Goal: Transaction & Acquisition: Download file/media

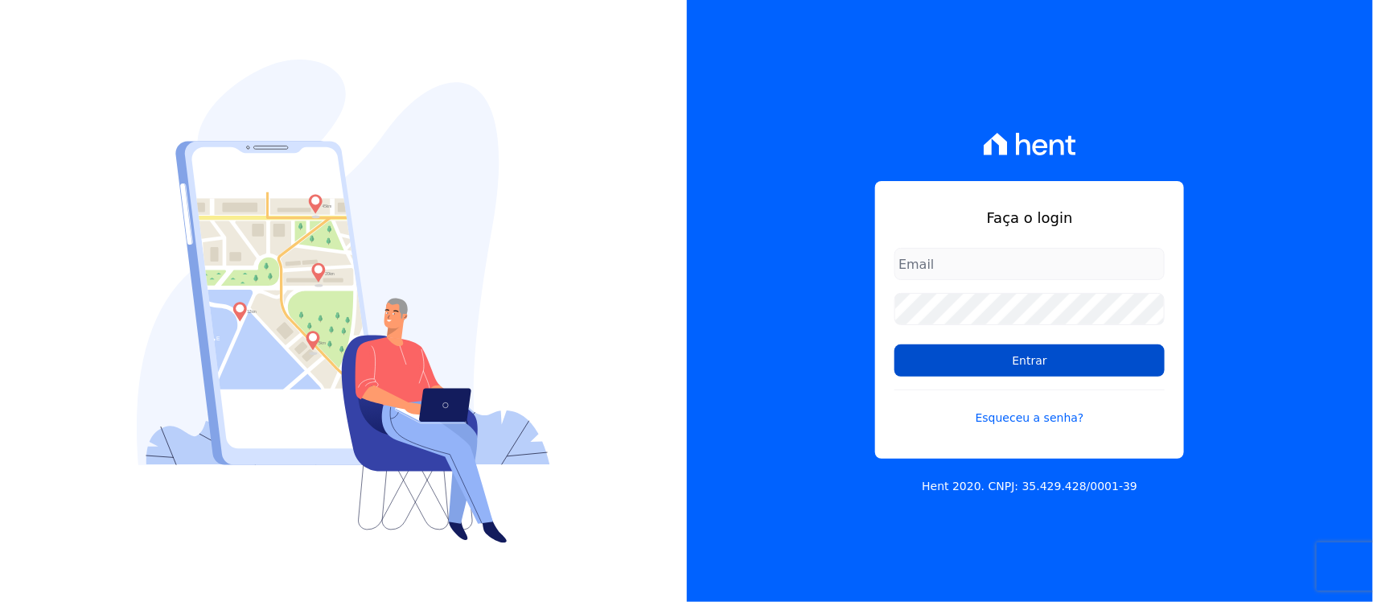
type input "[PERSON_NAME][EMAIL_ADDRESS][PERSON_NAME][DOMAIN_NAME]"
click at [974, 362] on input "Entrar" at bounding box center [1030, 360] width 270 height 32
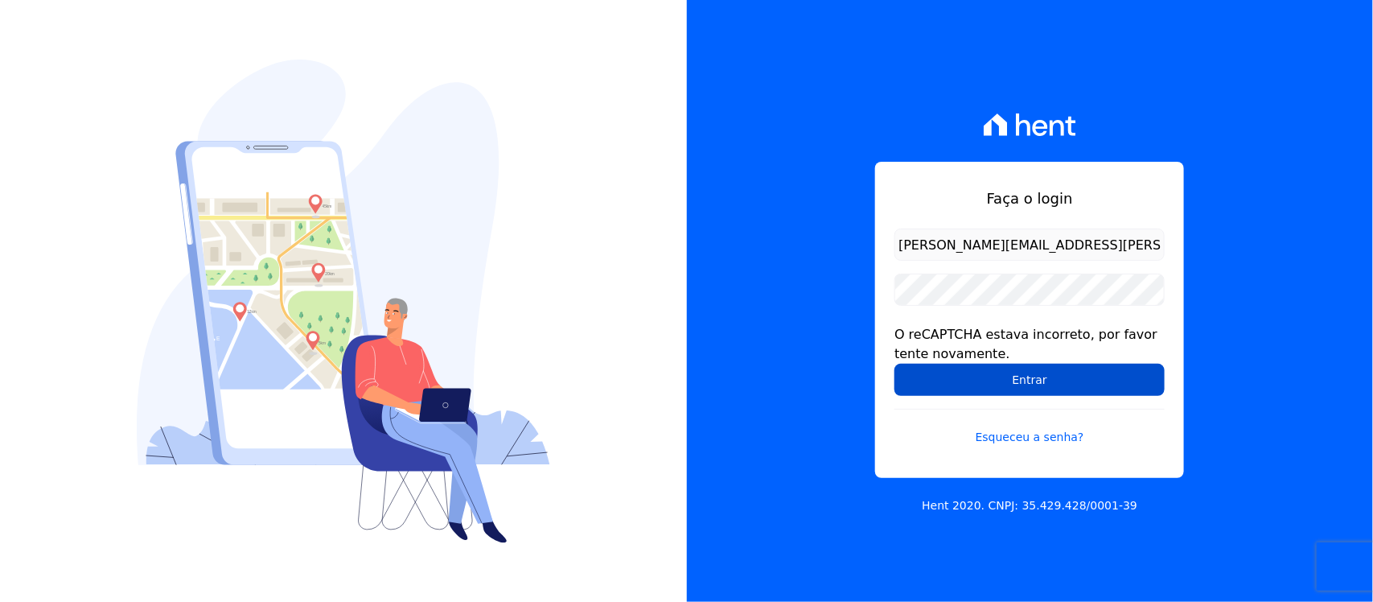
click at [976, 389] on input "Entrar" at bounding box center [1030, 380] width 270 height 32
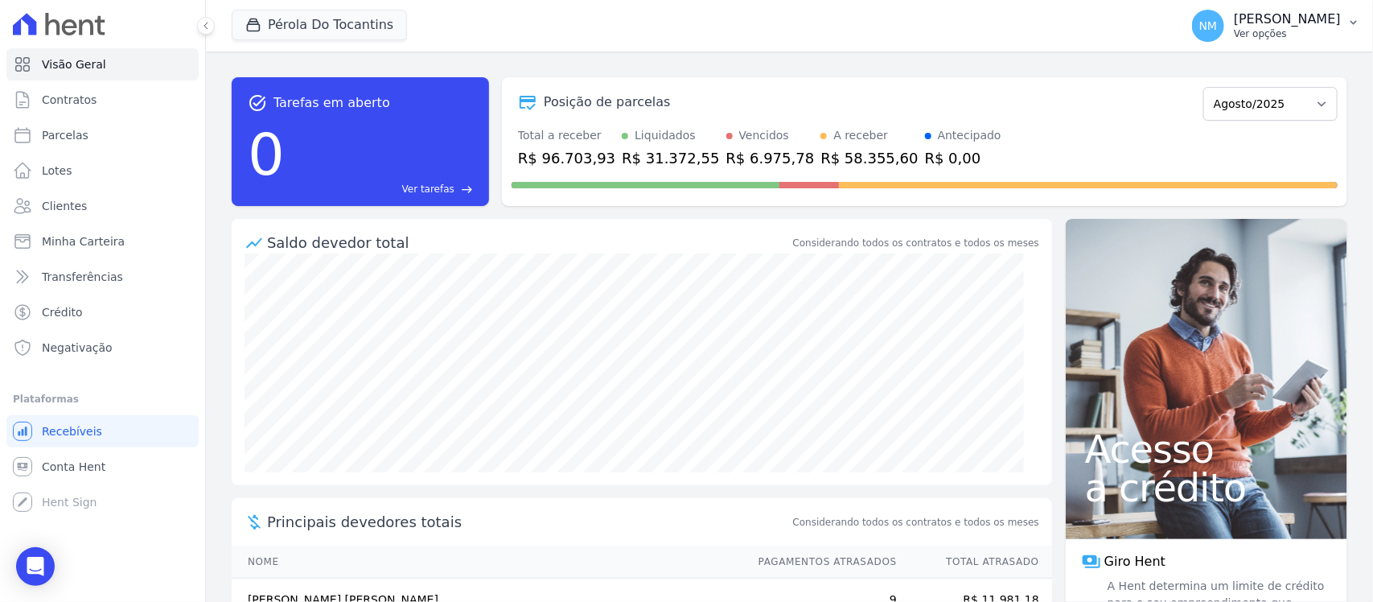
click at [1353, 30] on button "NM Nilda Moura Ver opções" at bounding box center [1277, 25] width 194 height 45
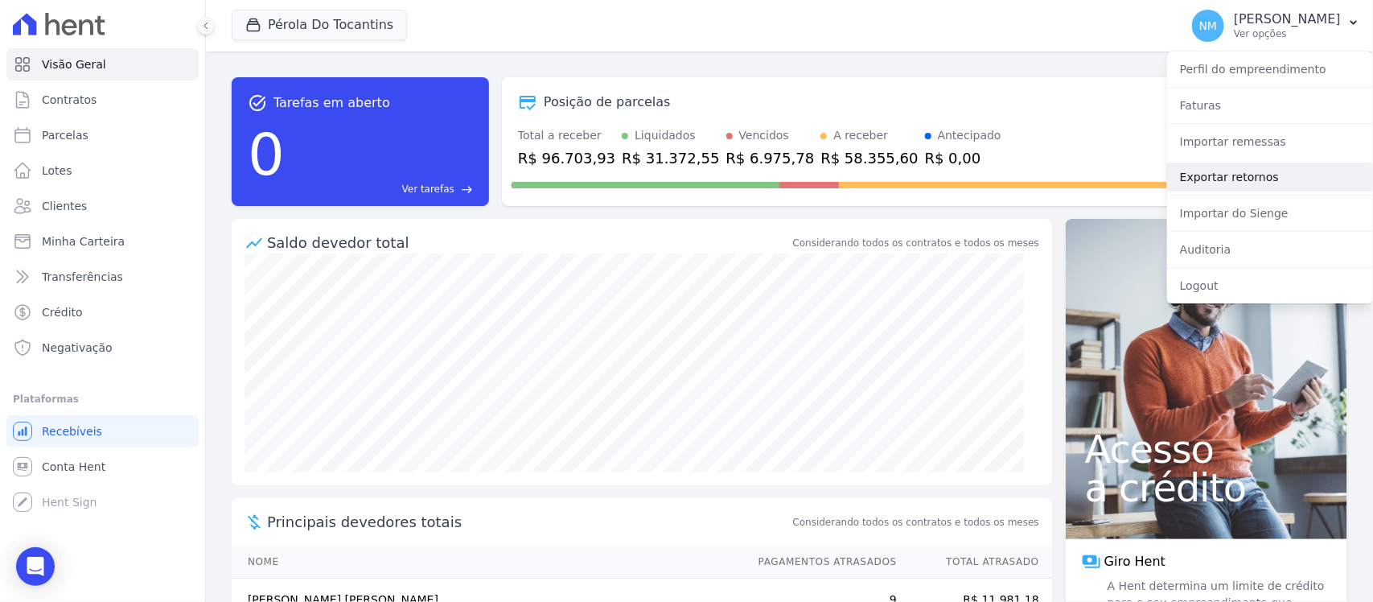
click at [1233, 177] on link "Exportar retornos" at bounding box center [1271, 177] width 206 height 29
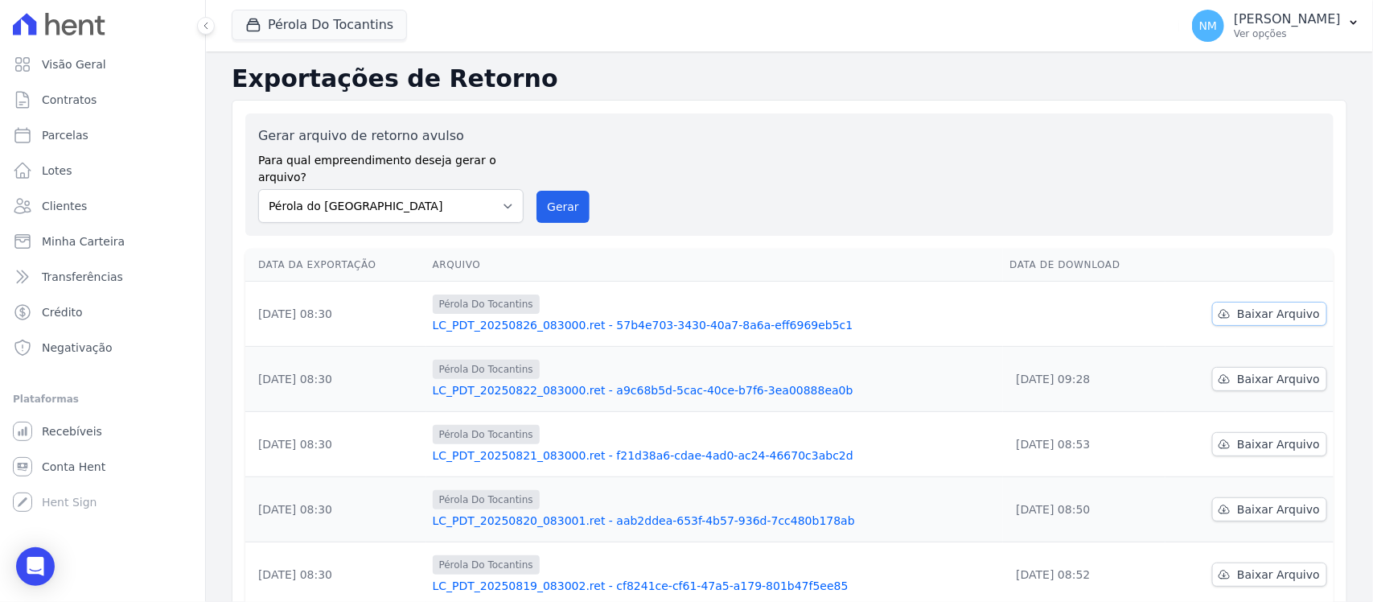
click at [1266, 306] on span "Baixar Arquivo" at bounding box center [1279, 314] width 83 height 16
click at [302, 27] on button "Pérola Do Tocantins" at bounding box center [319, 25] width 175 height 31
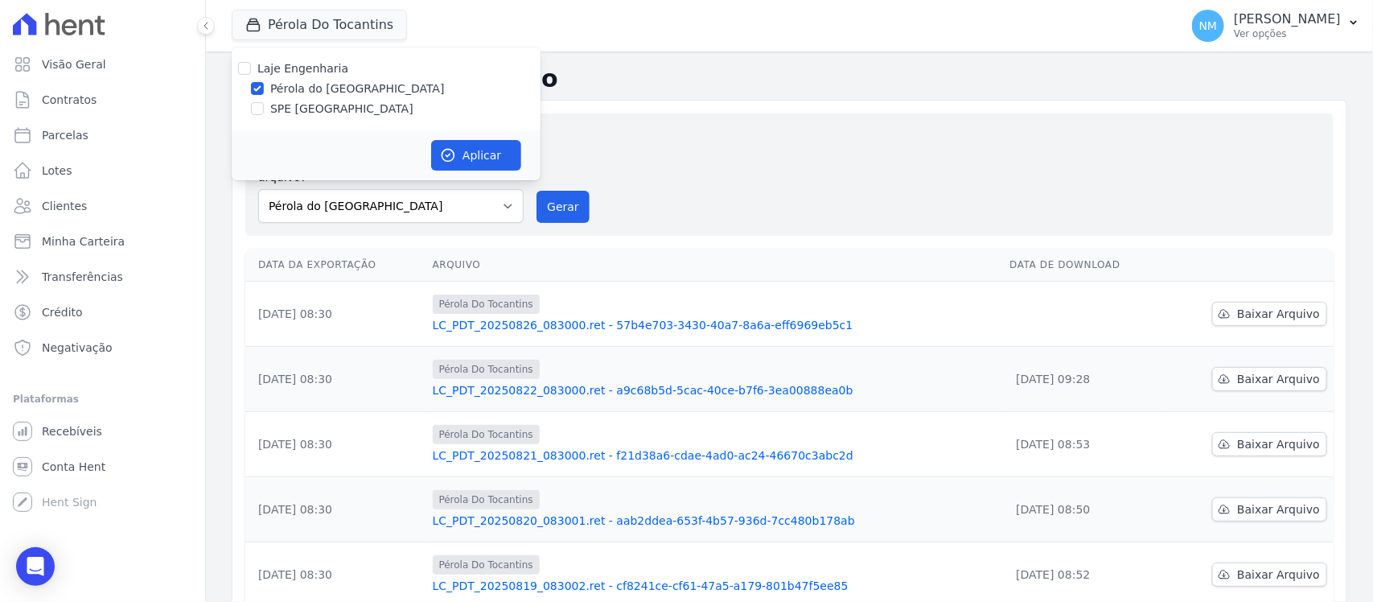
drag, startPoint x: 286, startPoint y: 105, endPoint x: 292, endPoint y: 91, distance: 14.8
click at [286, 103] on label "SPE Montenegro" at bounding box center [341, 109] width 143 height 17
click at [264, 103] on input "SPE Montenegro" at bounding box center [257, 108] width 13 height 13
checkbox input "true"
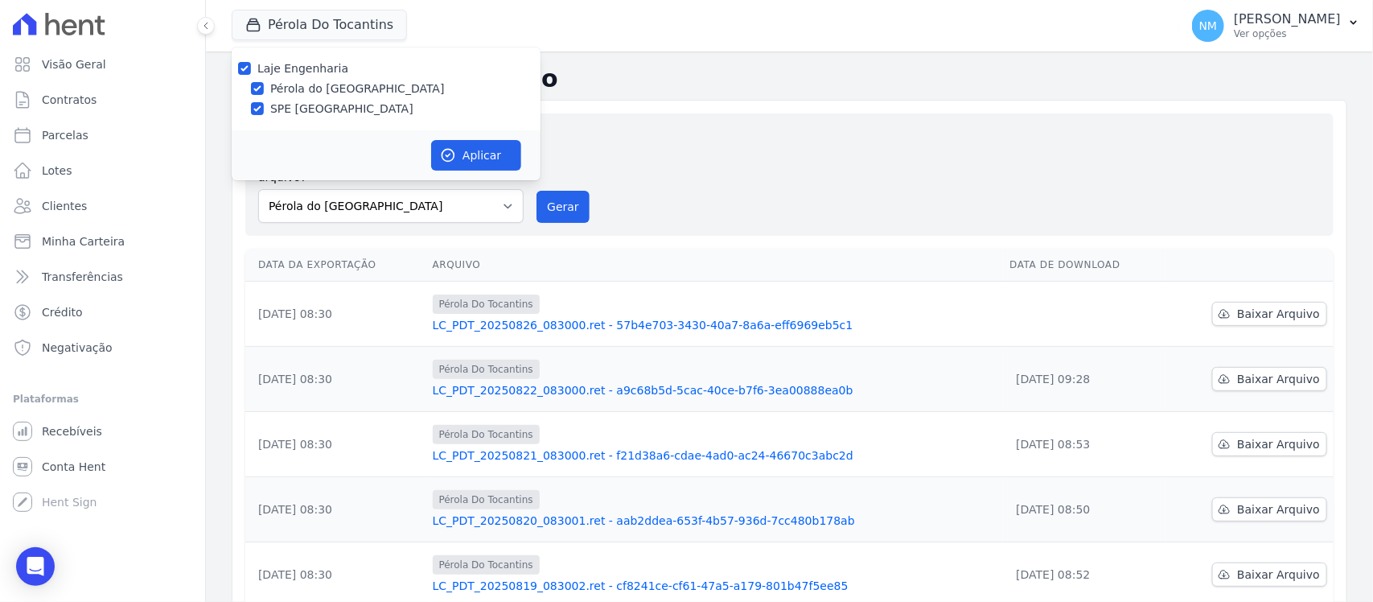
click at [292, 90] on label "Pérola do Tocantins" at bounding box center [357, 88] width 175 height 17
click at [264, 90] on input "Pérola do Tocantins" at bounding box center [257, 88] width 13 height 13
checkbox input "false"
drag, startPoint x: 441, startPoint y: 154, endPoint x: 500, endPoint y: 157, distance: 58.8
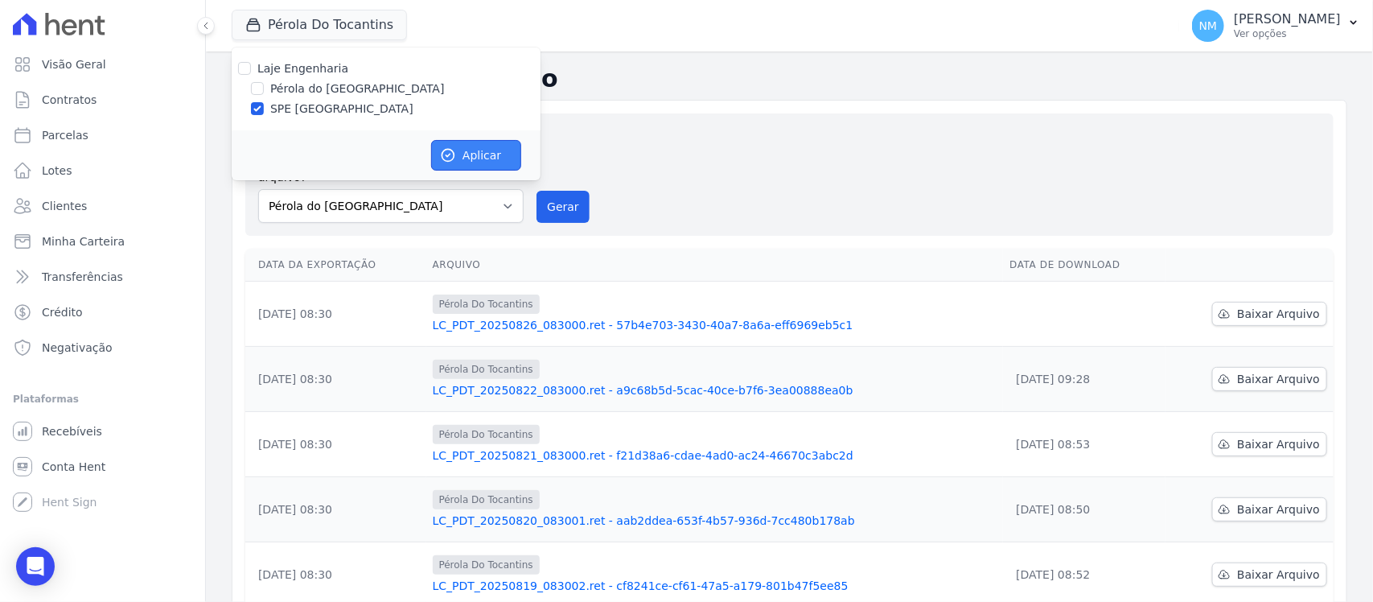
click at [443, 154] on icon "button" at bounding box center [448, 155] width 16 height 16
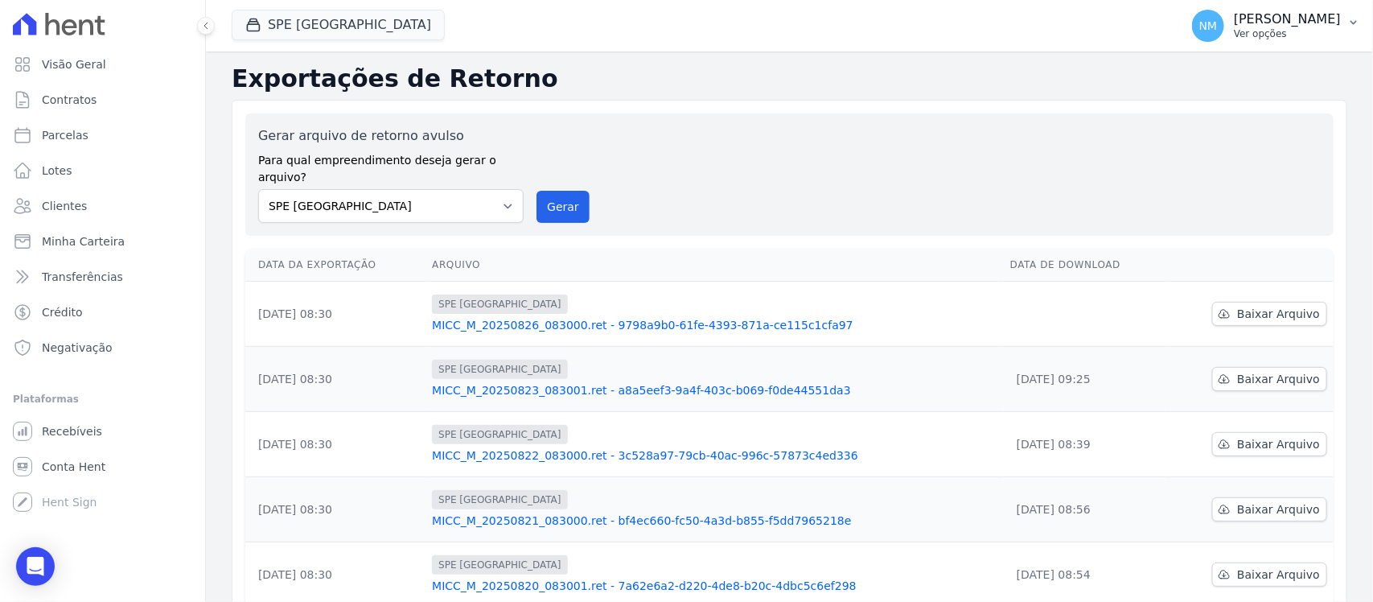
click at [1342, 28] on button "NM Nilda Moura Ver opções" at bounding box center [1277, 25] width 194 height 45
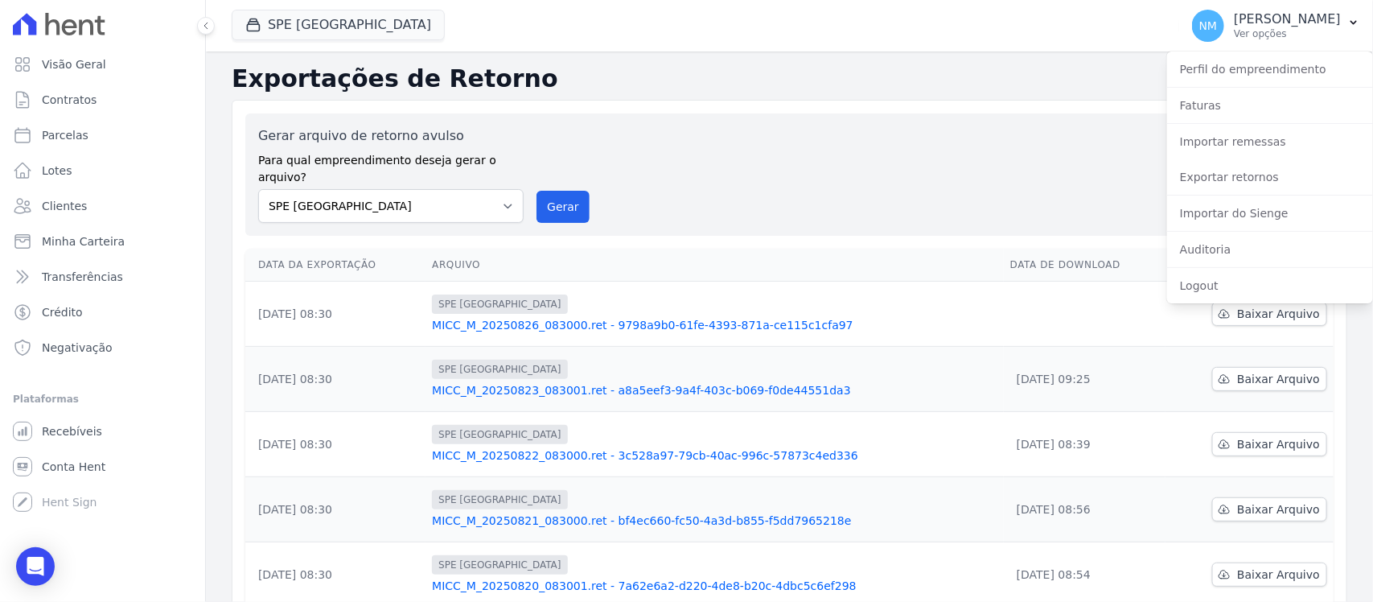
drag, startPoint x: 797, startPoint y: 250, endPoint x: 955, endPoint y: 241, distance: 158.0
click at [798, 250] on th "Arquivo" at bounding box center [715, 265] width 579 height 33
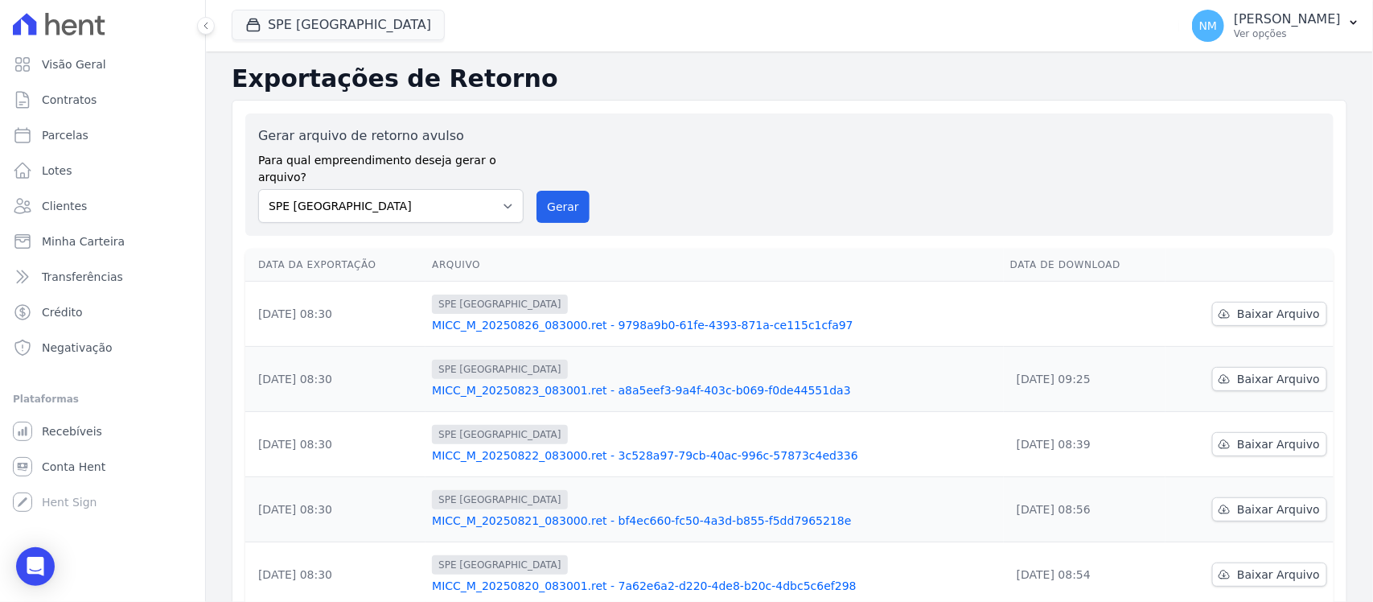
drag, startPoint x: 1346, startPoint y: 31, endPoint x: 1349, endPoint y: 59, distance: 28.3
click at [1346, 30] on button "NM Nilda Moura Ver opções" at bounding box center [1277, 25] width 194 height 45
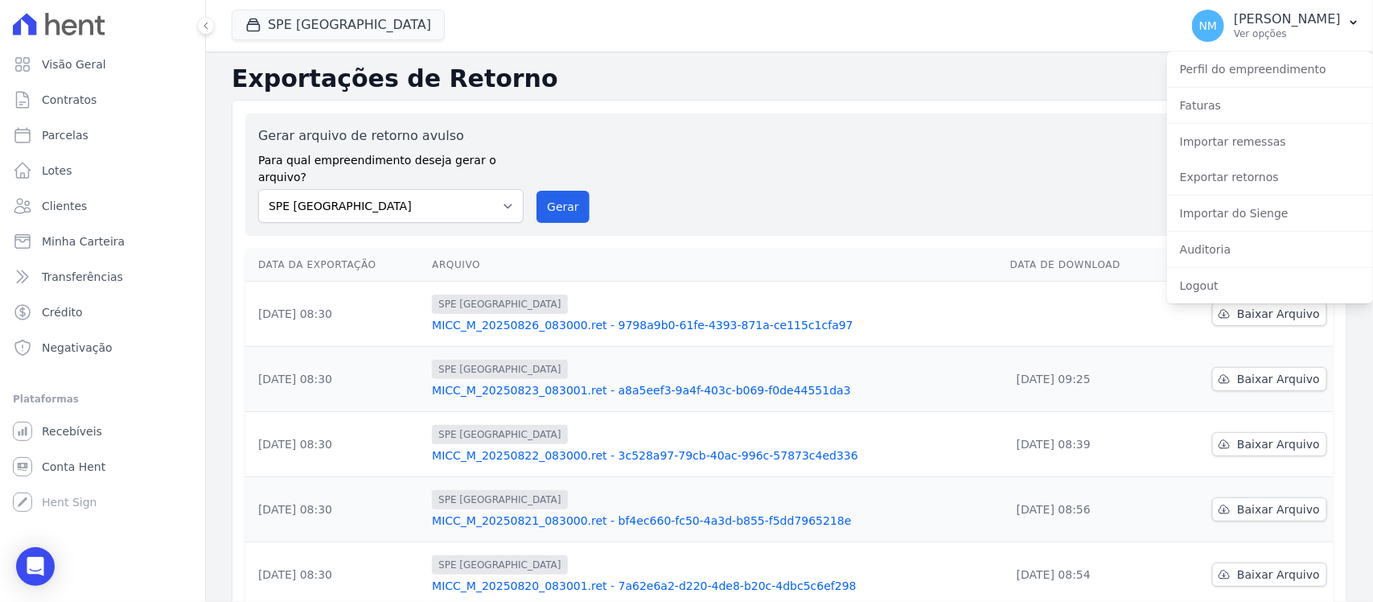
drag, startPoint x: 1003, startPoint y: 314, endPoint x: 1024, endPoint y: 315, distance: 20.9
click at [1004, 315] on td at bounding box center [1085, 314] width 163 height 65
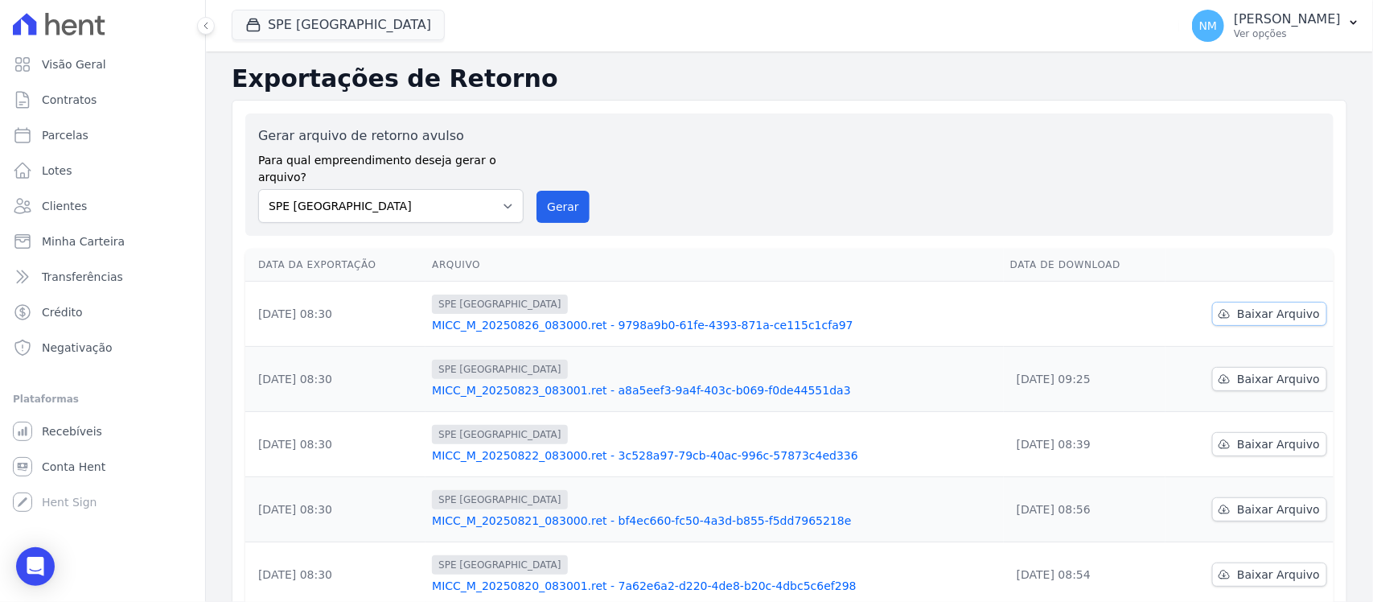
drag, startPoint x: 1248, startPoint y: 303, endPoint x: 1056, endPoint y: 292, distance: 191.8
click at [1245, 306] on span "Baixar Arquivo" at bounding box center [1279, 314] width 83 height 16
